Goal: Task Accomplishment & Management: Complete application form

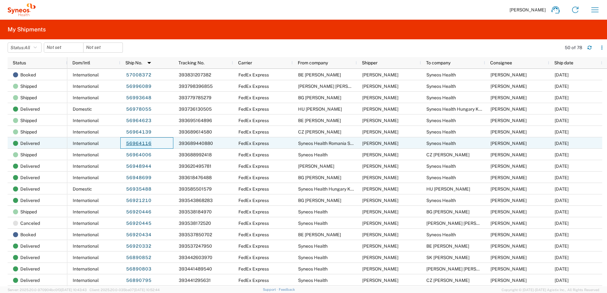
click at [144, 141] on link "56964116" at bounding box center [139, 144] width 26 height 10
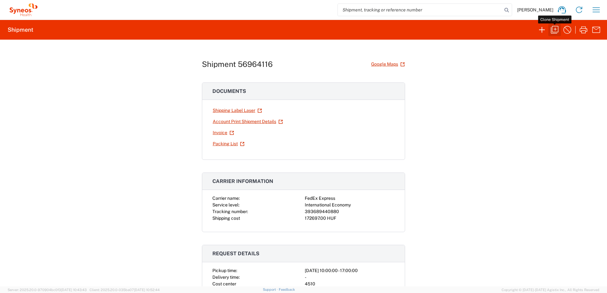
click at [553, 31] on icon "button" at bounding box center [554, 30] width 10 height 10
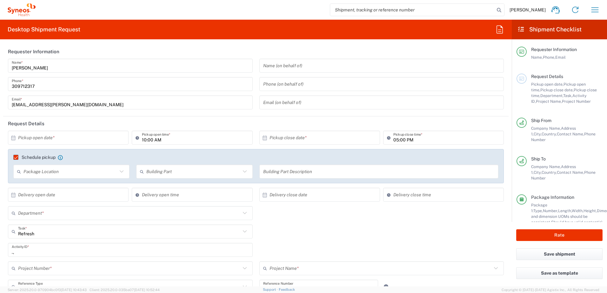
type input "Task"
type input "[GEOGRAPHIC_DATA]"
type input "Your Packaging"
type input "Delivery Duty Paid"
type input "**6183 DEPARTMENTAL EXPENSE"
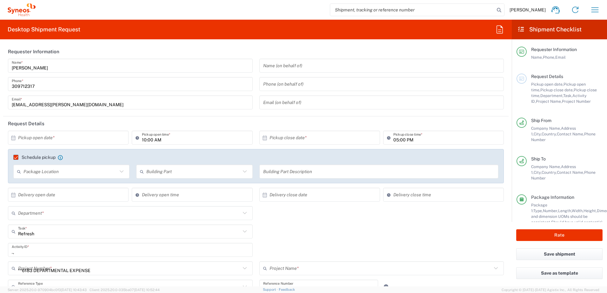
type input "4510"
type input "[GEOGRAPHIC_DATA]"
type input "6183"
type input "Syneos Health Romania S.R.L"
type input "Syneos Health Hungary Kft."
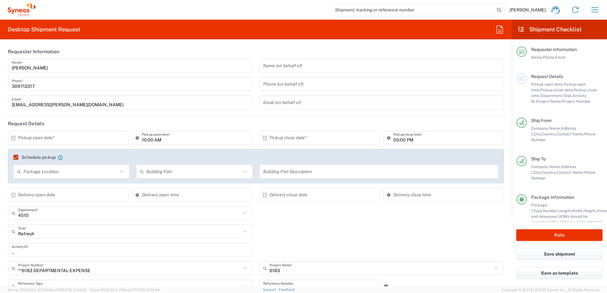
click at [80, 134] on input "text" at bounding box center [69, 137] width 103 height 11
click at [48, 177] on span "6" at bounding box center [50, 177] width 9 height 9
type input "[DATE]"
click at [142, 140] on input "10:00 AM" at bounding box center [195, 137] width 107 height 11
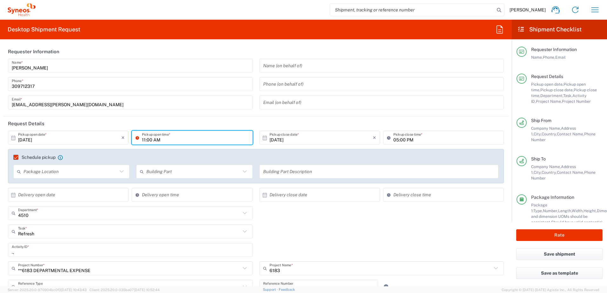
type input "11:00 AM"
click at [211, 122] on header "Request Details" at bounding box center [255, 123] width 505 height 14
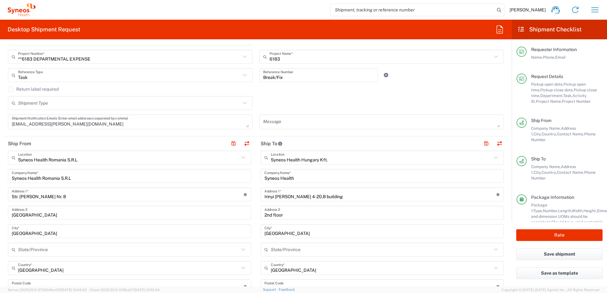
scroll to position [49, 0]
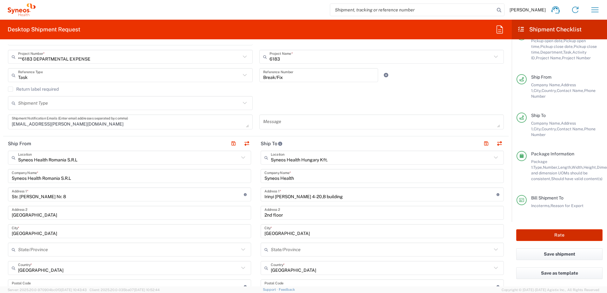
click at [543, 235] on button "Rate" at bounding box center [559, 236] width 86 height 12
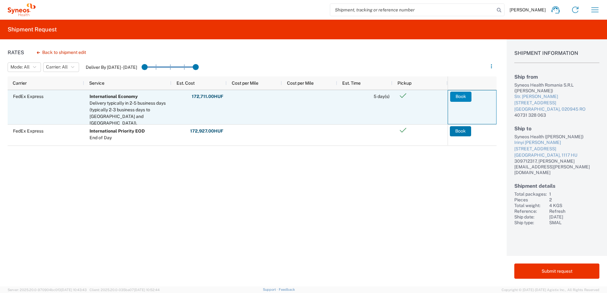
click at [464, 99] on button "Book" at bounding box center [460, 97] width 21 height 10
